Goal: Learn about a topic

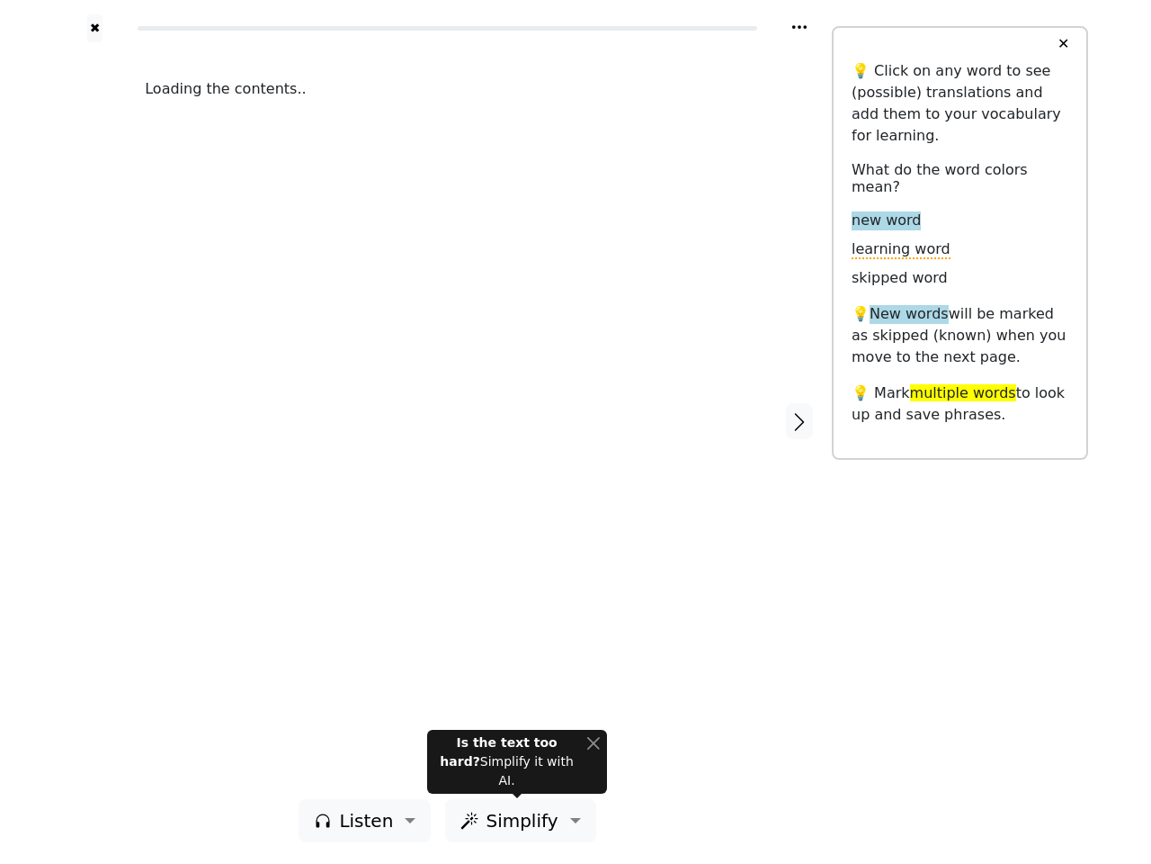
click at [576, 432] on div "Loading the contents.." at bounding box center [447, 420] width 641 height 757
click at [800, 27] on icon at bounding box center [800, 27] width 14 height 4
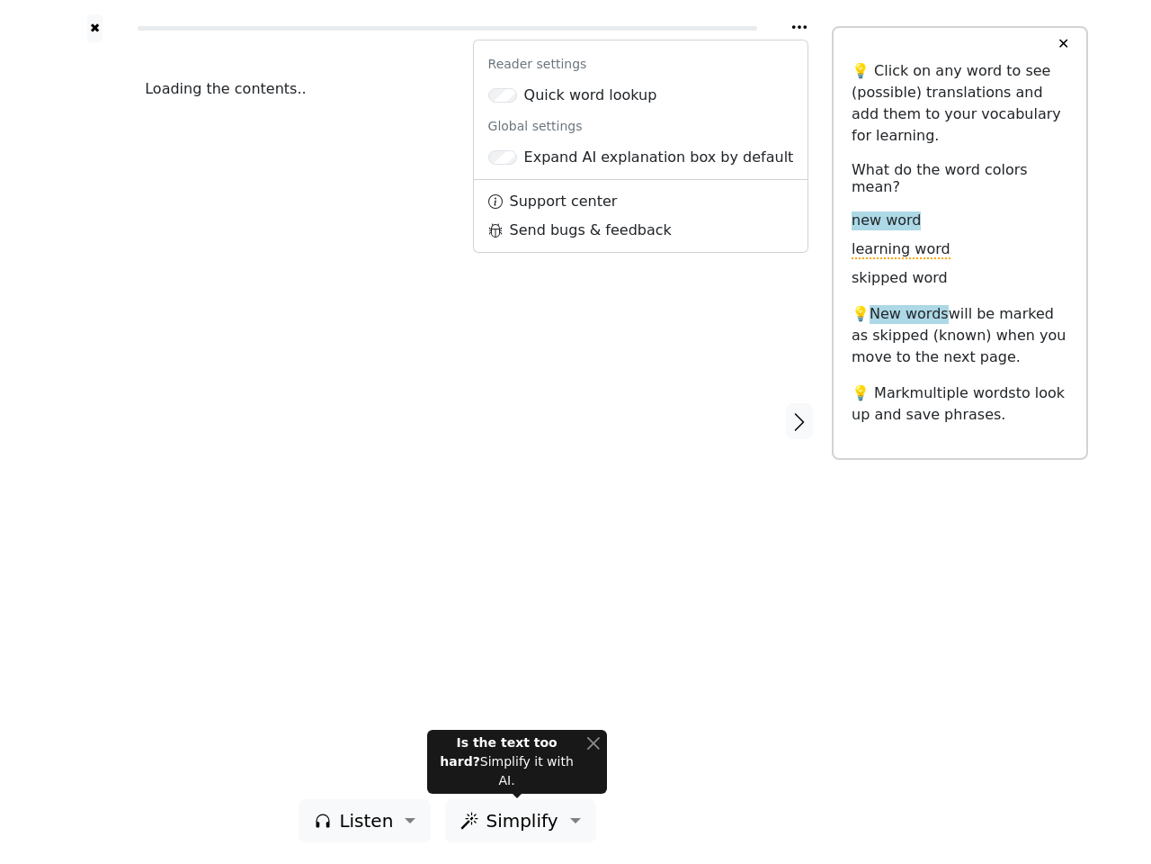
click at [94, 420] on div at bounding box center [95, 420] width 64 height 757
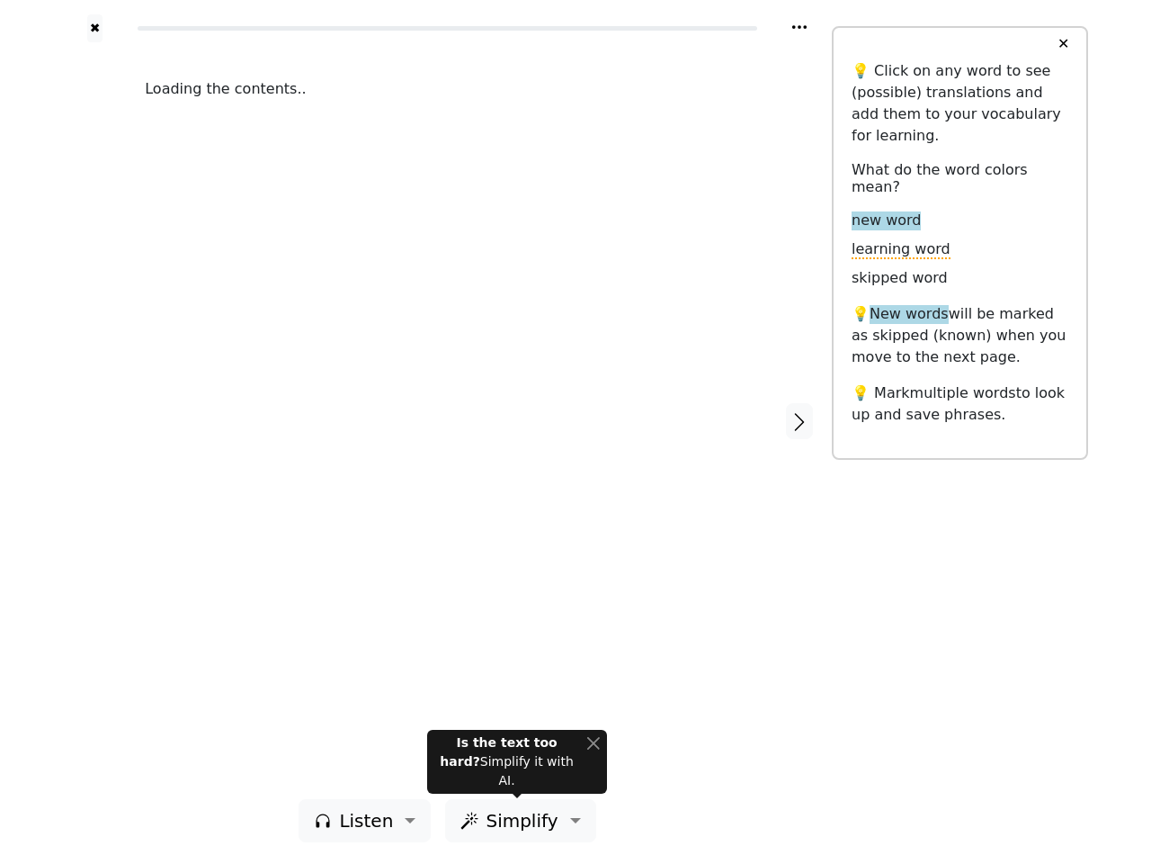
click at [447, 420] on div "Loading the contents.." at bounding box center [447, 420] width 641 height 757
click at [800, 421] on icon "button" at bounding box center [800, 422] width 22 height 22
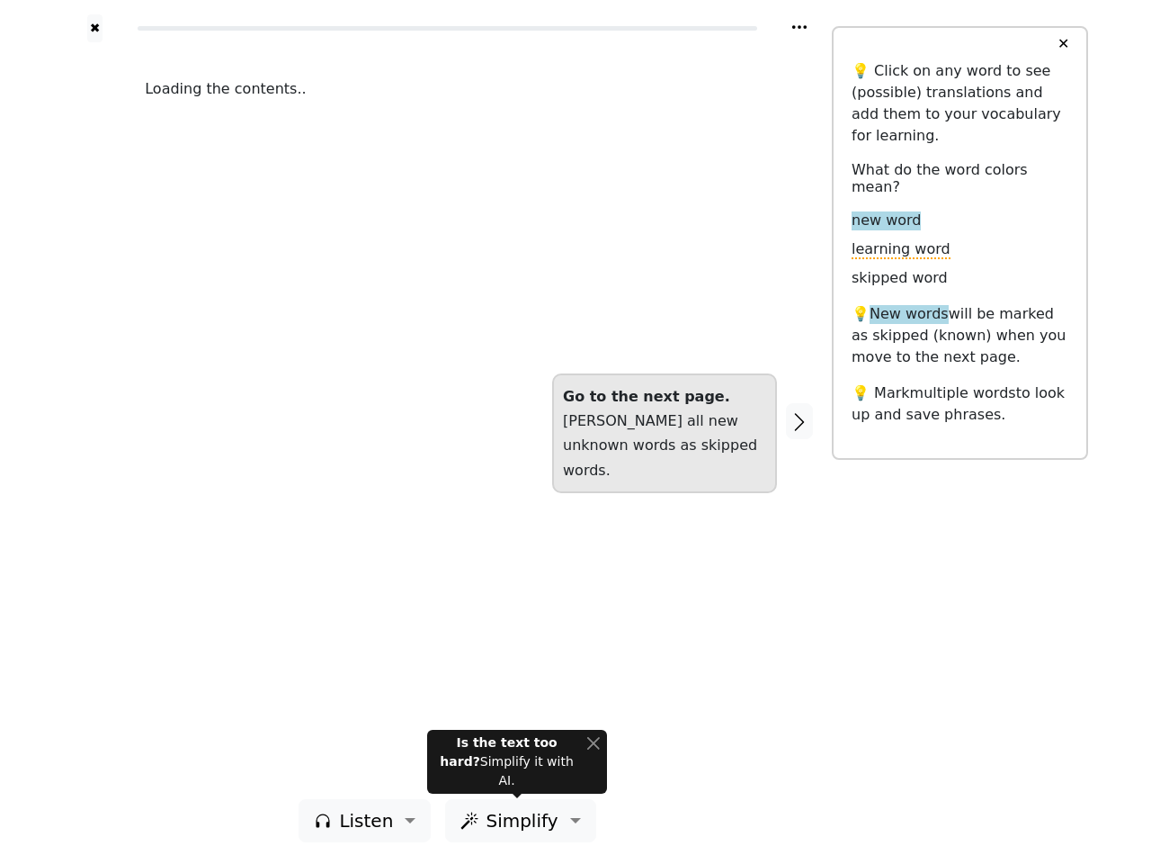
click at [370, 820] on span "Listen" at bounding box center [366, 820] width 54 height 27
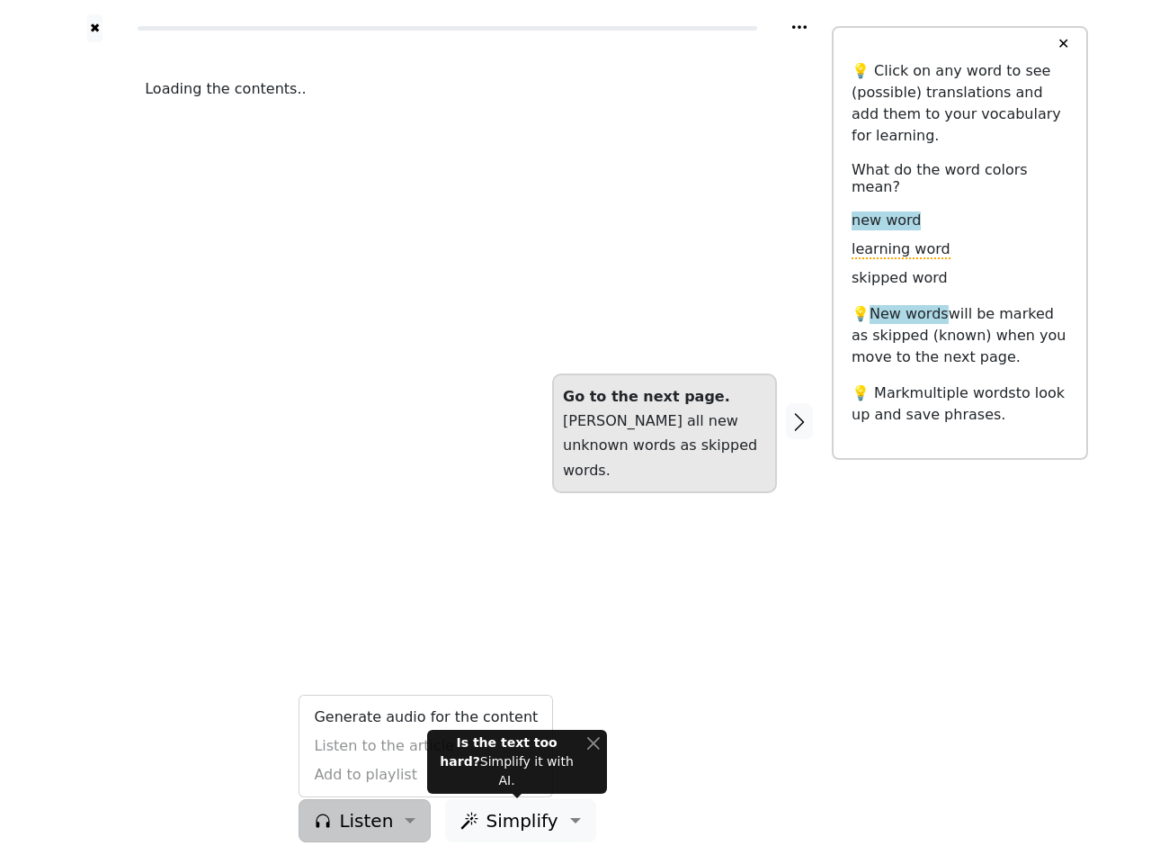
click at [393, 820] on span "Simplify" at bounding box center [366, 820] width 54 height 27
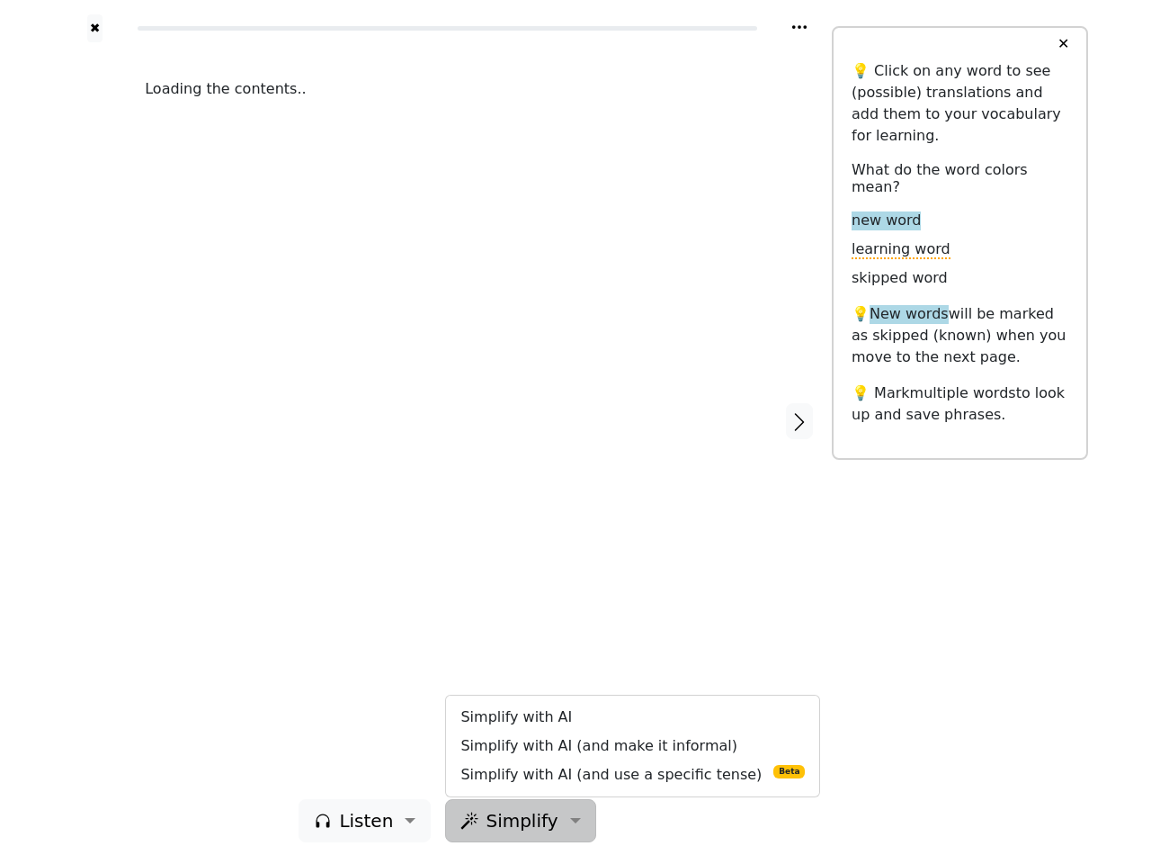
click at [1063, 44] on button "✕" at bounding box center [1063, 44] width 33 height 32
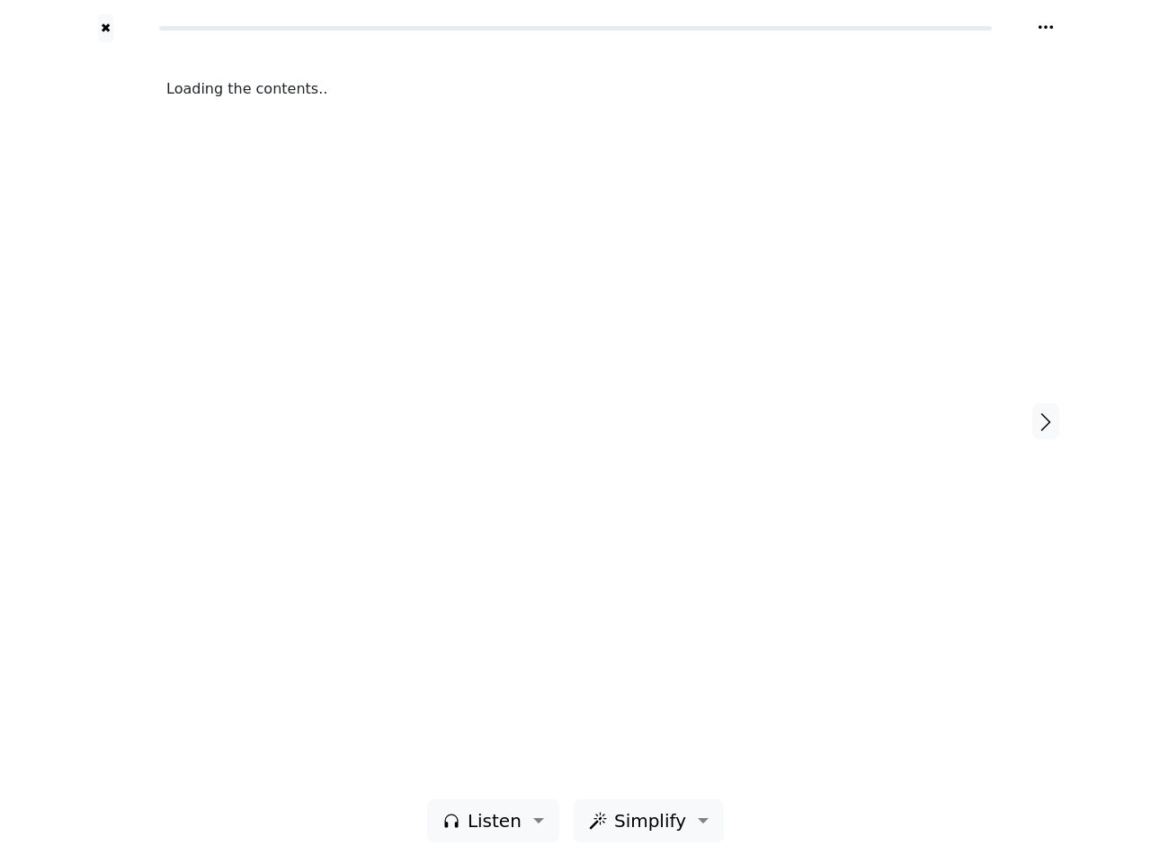
click at [517, 771] on div "Loading the contents.." at bounding box center [575, 420] width 855 height 757
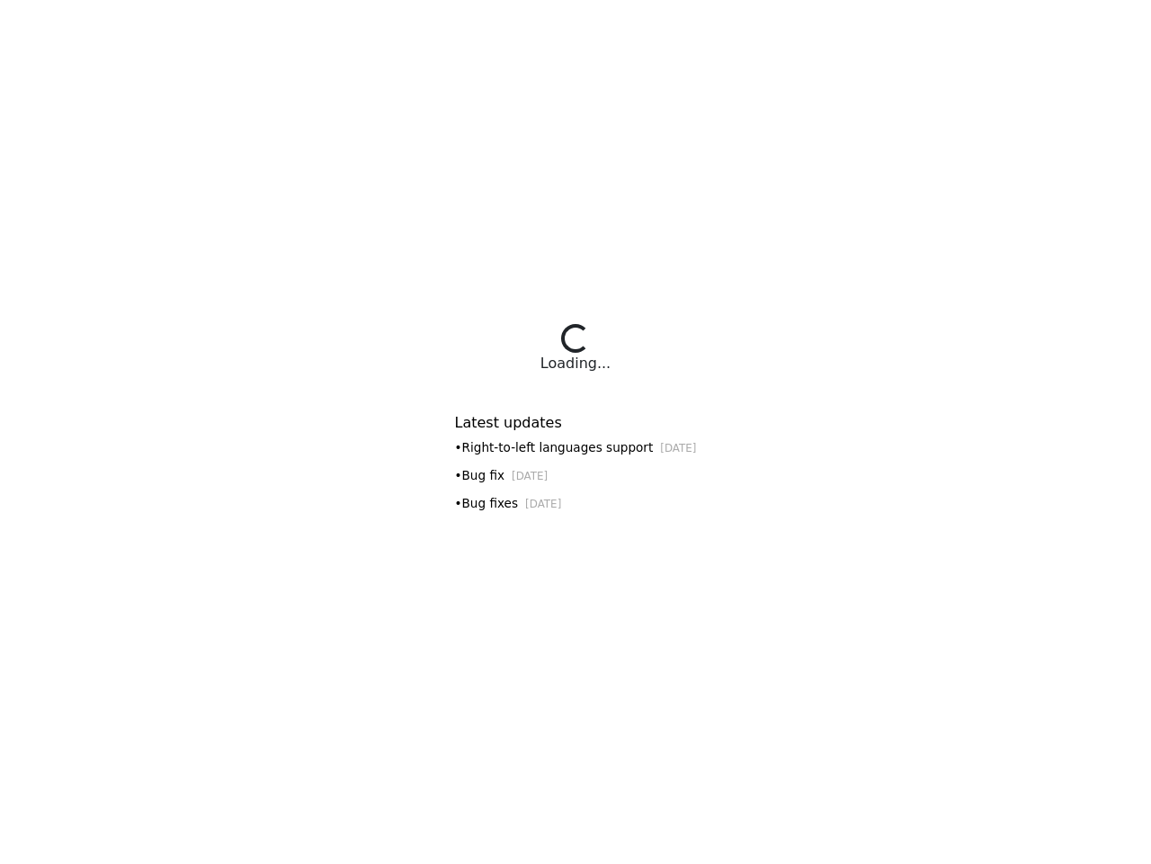
click at [576, 432] on div "Latest updates • Right-to-left languages support [DATE] • Bug fix [DATE] • Bug …" at bounding box center [576, 457] width 242 height 130
